Goal: Information Seeking & Learning: Learn about a topic

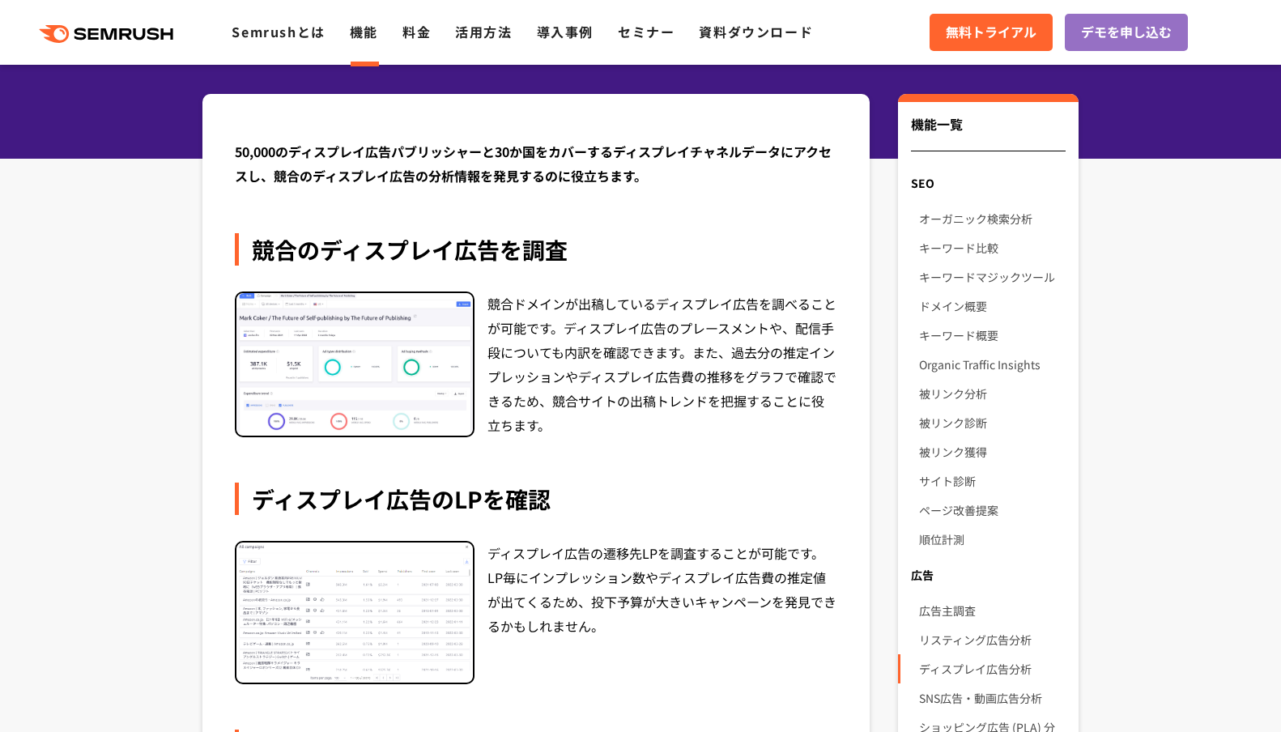
scroll to position [139, 0]
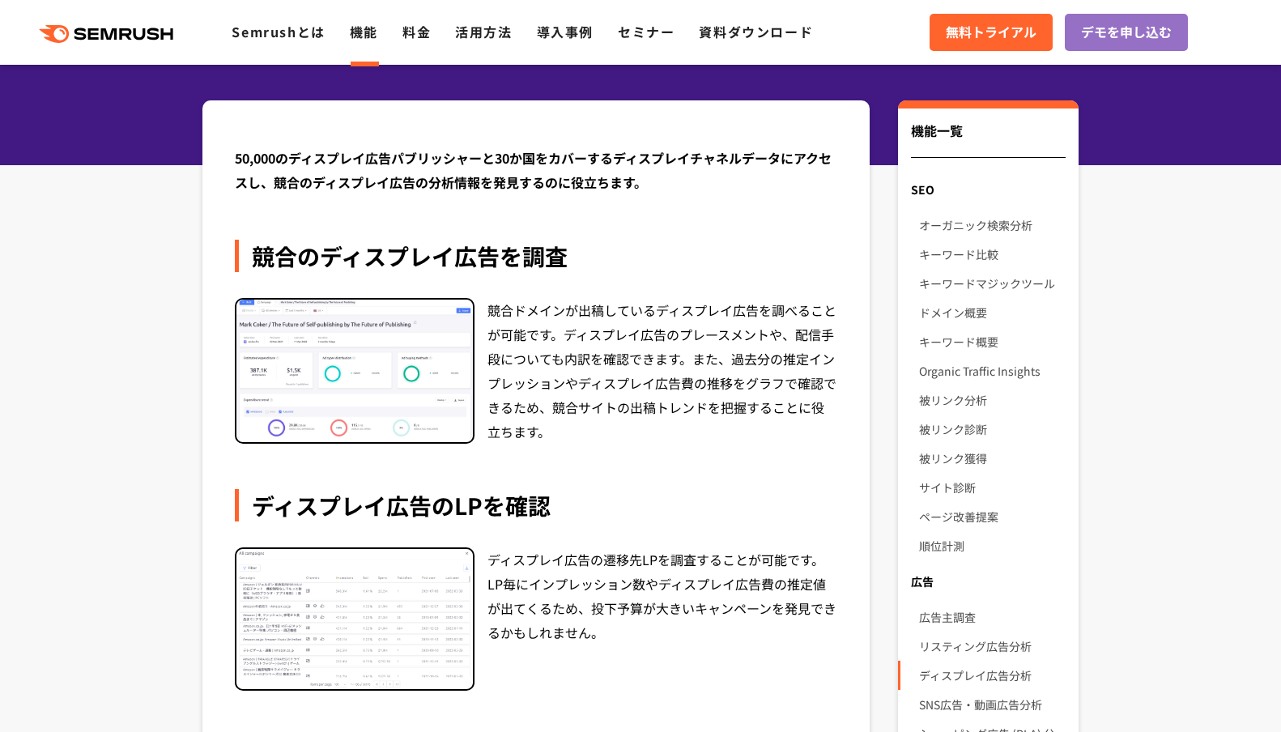
click at [592, 334] on div "競合ドメインが出稿しているディスプレイ広告を調べることが可能です。ディスプレイ広告のプレースメントや、配信手段についても内訳を確認できます。また、過去分の推定…" at bounding box center [663, 371] width 350 height 146
click at [665, 380] on div "競合ドメインが出稿しているディスプレイ広告を調べることが可能です。ディスプレイ広告のプレースメントや、配信手段についても内訳を確認できます。また、過去分の推定…" at bounding box center [663, 371] width 350 height 146
click at [552, 367] on div "競合ドメインが出稿しているディスプレイ広告を調べることが可能です。ディスプレイ広告のプレースメントや、配信手段についても内訳を確認できます。また、過去分の推定…" at bounding box center [663, 371] width 350 height 146
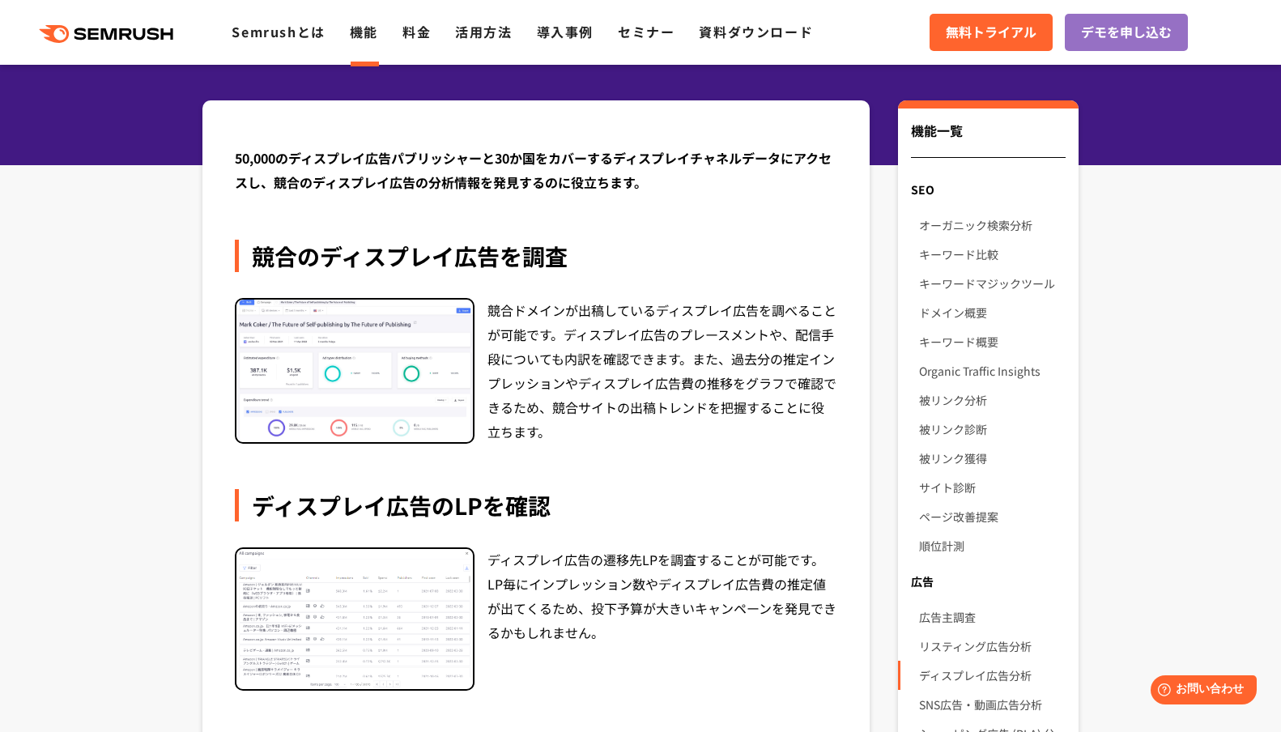
click at [552, 367] on div "競合ドメインが出稿しているディスプレイ広告を調べることが可能です。ディスプレイ広告のプレースメントや、配信手段についても内訳を確認できます。また、過去分の推定…" at bounding box center [663, 371] width 350 height 146
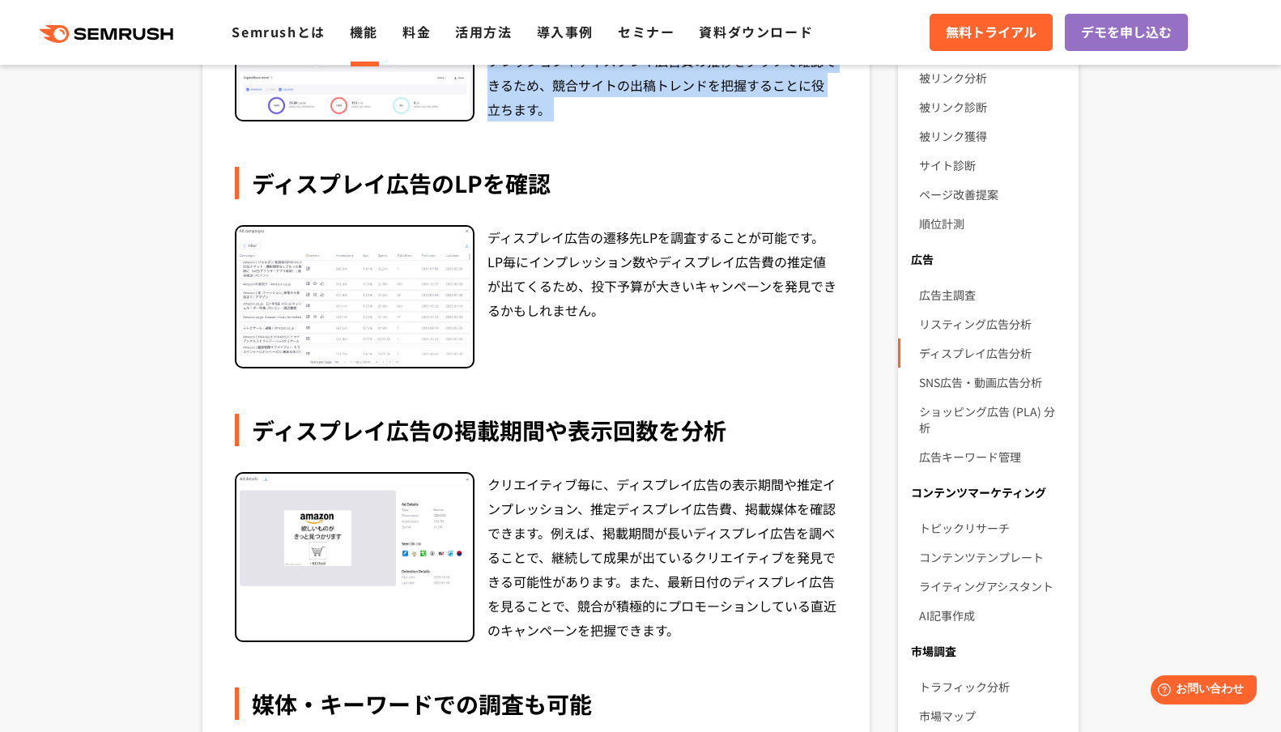
scroll to position [466, 0]
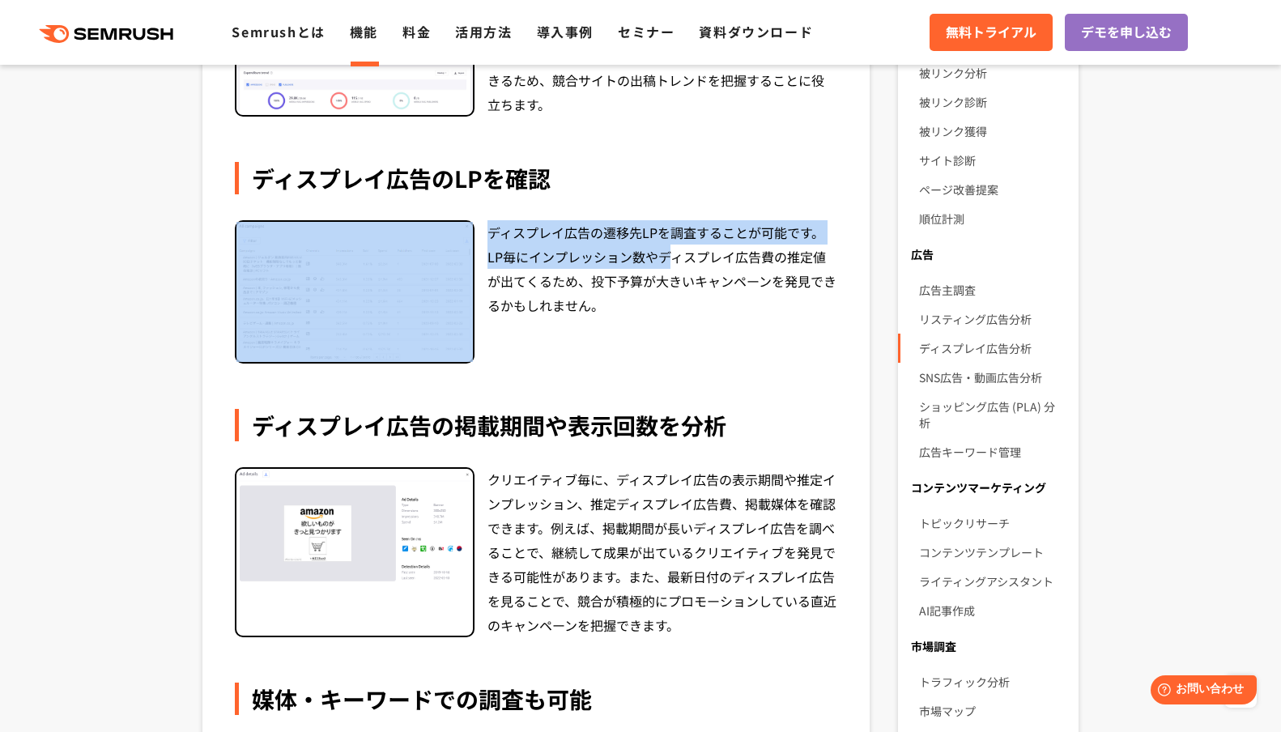
drag, startPoint x: 475, startPoint y: 232, endPoint x: 663, endPoint y: 267, distance: 191.1
click at [663, 267] on div "ディスプレイ広告の遷移先LPを調査することが可能です。LP毎にインプレッション数やディスプレイ広告費の推定値が出てくるため、投下予算が大きいキャンペーンを発見…" at bounding box center [536, 291] width 603 height 143
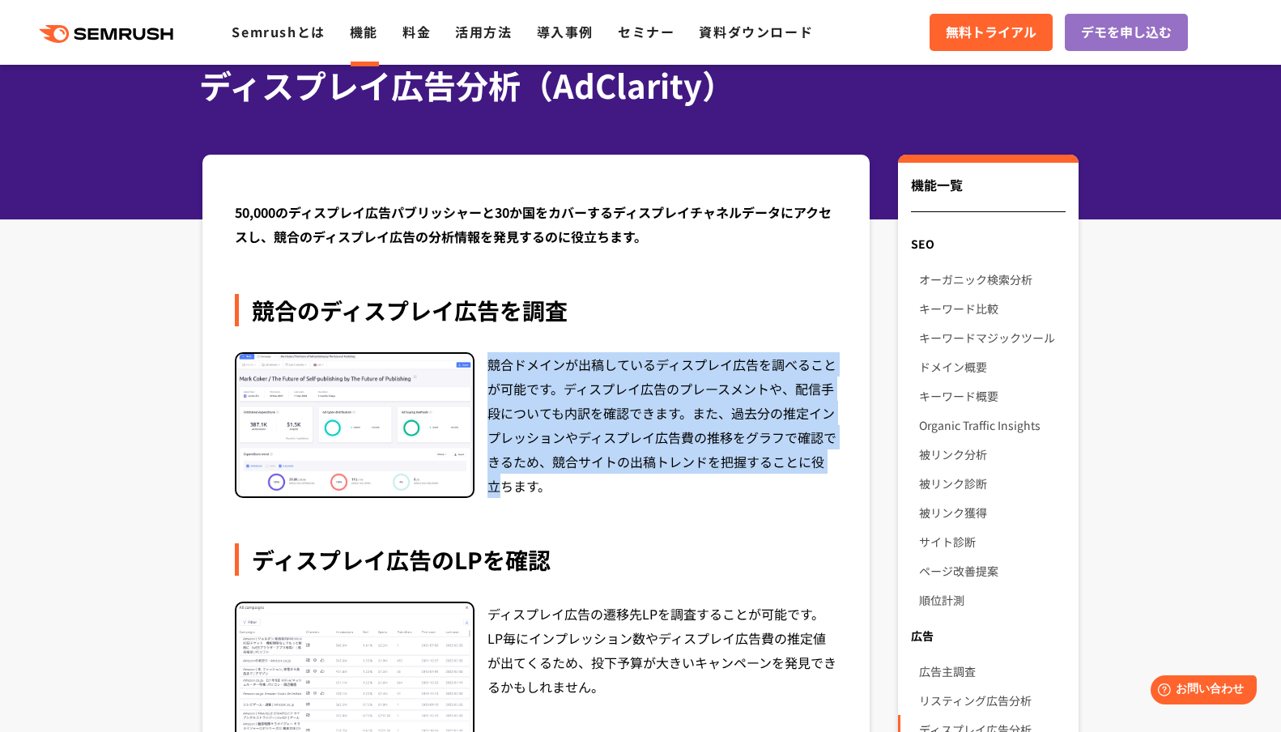
drag, startPoint x: 488, startPoint y: 374, endPoint x: 860, endPoint y: 455, distance: 380.5
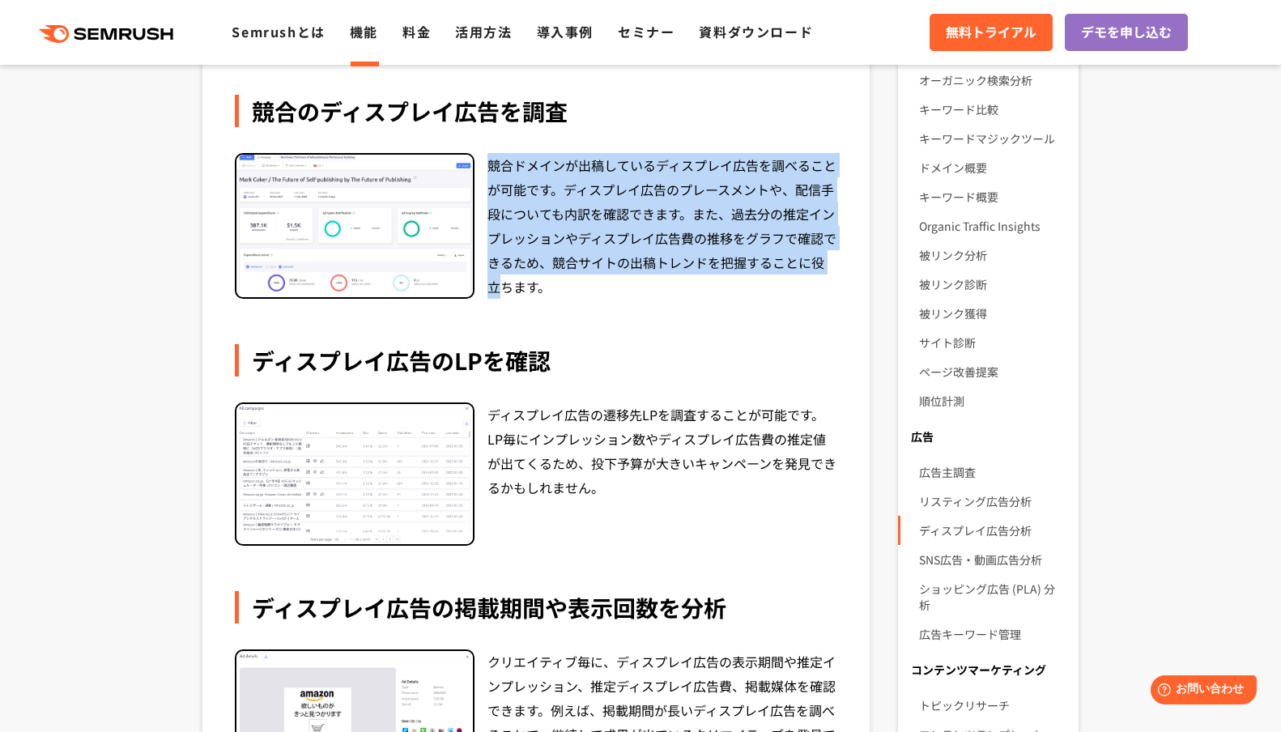
scroll to position [483, 0]
